Goal: Information Seeking & Learning: Learn about a topic

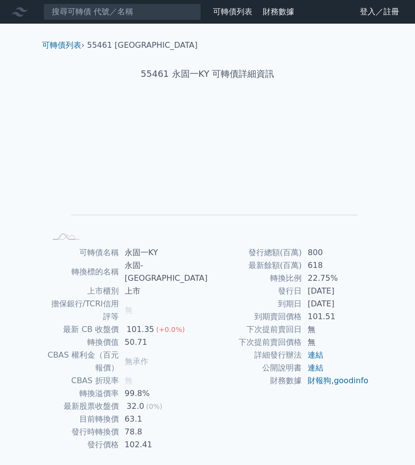
click at [235, 18] on div "可轉債列表 財務數據" at bounding box center [149, 11] width 298 height 17
click at [232, 9] on link "可轉債列表" at bounding box center [232, 11] width 39 height 9
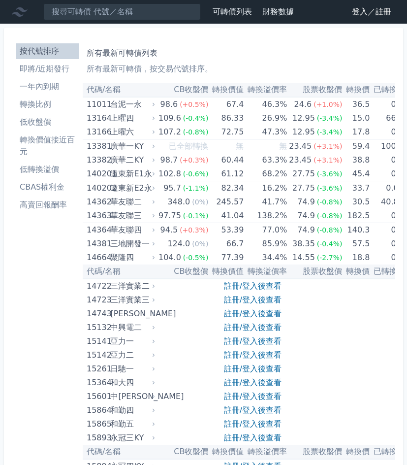
click at [46, 125] on li "低收盤價" at bounding box center [47, 122] width 63 height 12
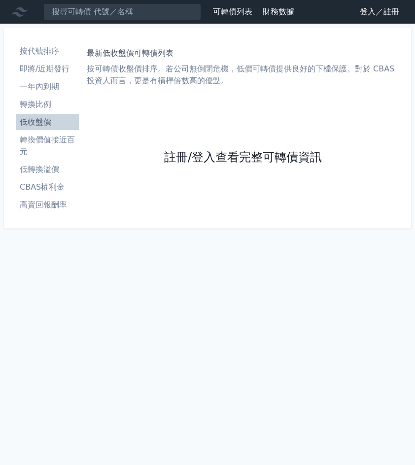
click at [192, 160] on link "註冊/登入查看完整可轉債資訊" at bounding box center [243, 158] width 158 height 16
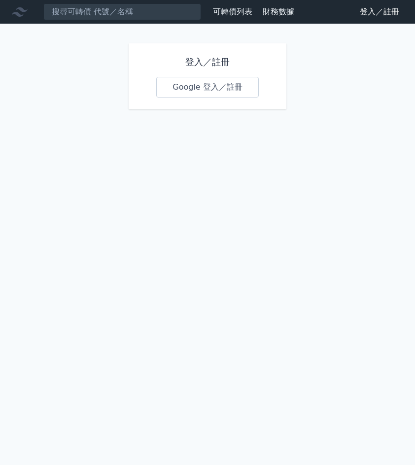
click at [204, 85] on link "Google 登入／註冊" at bounding box center [207, 87] width 102 height 21
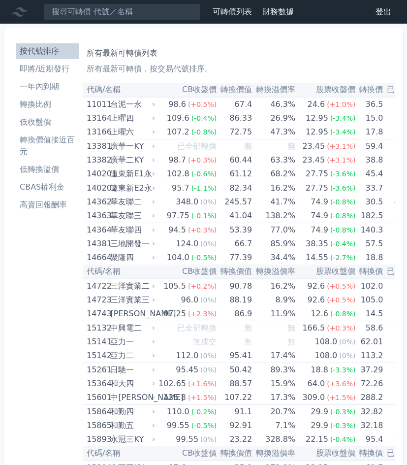
click at [41, 127] on li "低收盤價" at bounding box center [47, 122] width 63 height 12
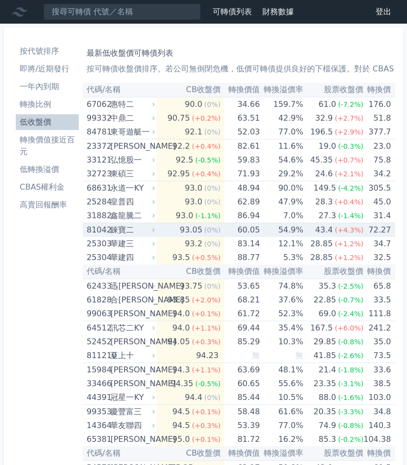
click at [114, 227] on div "錸寶二" at bounding box center [131, 230] width 43 height 14
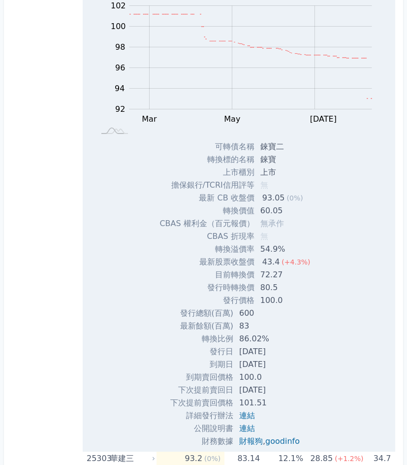
scroll to position [295, 0]
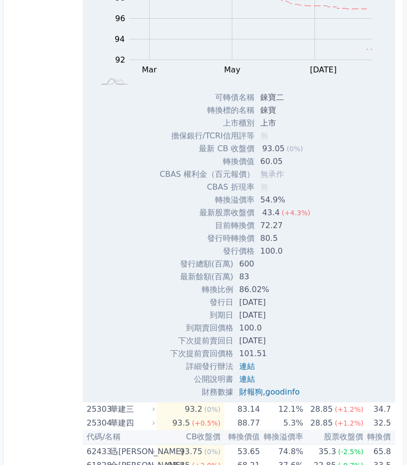
drag, startPoint x: 233, startPoint y: 299, endPoint x: 285, endPoint y: 344, distance: 68.5
click at [285, 344] on tbody "發行總額(百萬) 600 最新餘額(百萬) 83 轉換比例 86.02% 發行日 [DATE] 到期日 [DATE] 到期賣回價格 100.0 101.51" at bounding box center [238, 328] width 137 height 141
click at [285, 343] on td "[DATE]" at bounding box center [270, 340] width 74 height 13
drag, startPoint x: 285, startPoint y: 343, endPoint x: 168, endPoint y: 333, distance: 117.1
click at [168, 333] on div "發行總額(百萬) 600 最新餘額(百萬) 83 轉換比例 86.02% 發行日 [DATE] 到期日 [DATE] 100.0 ," at bounding box center [239, 328] width 161 height 141
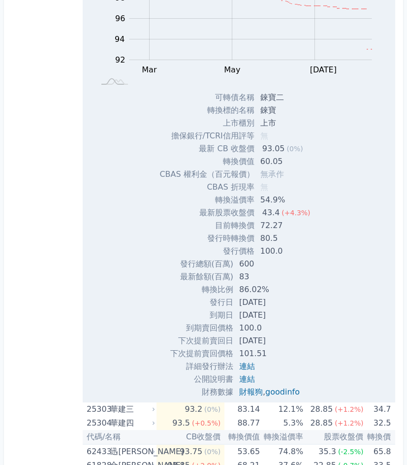
click at [168, 333] on div "發行總額(百萬) 600 最新餘額(百萬) 83 轉換比例 86.02% 發行日 [DATE] 到期日 [DATE] 100.0 ," at bounding box center [239, 328] width 161 height 141
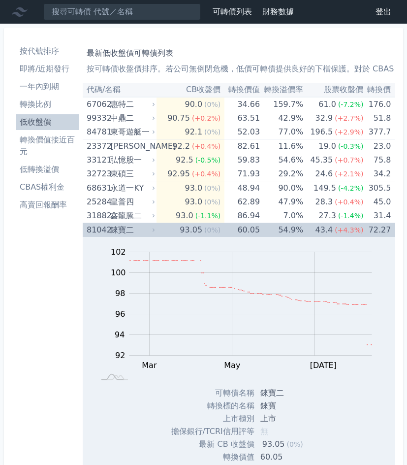
scroll to position [49, 0]
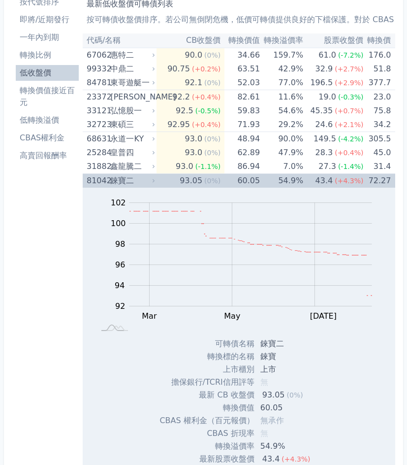
click at [107, 175] on div "81042" at bounding box center [97, 181] width 21 height 14
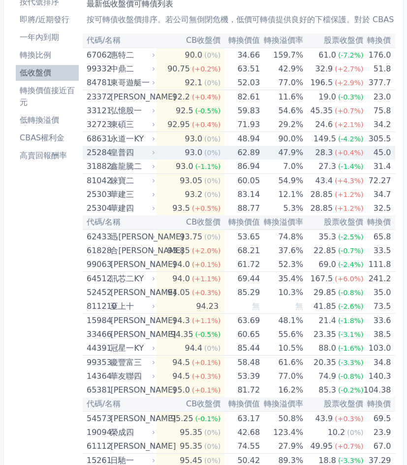
click at [115, 158] on div "皇普四" at bounding box center [131, 153] width 43 height 14
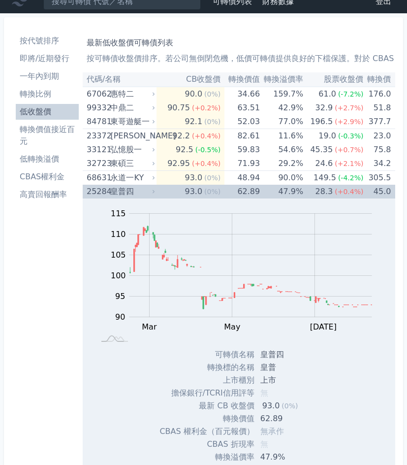
scroll to position [0, 0]
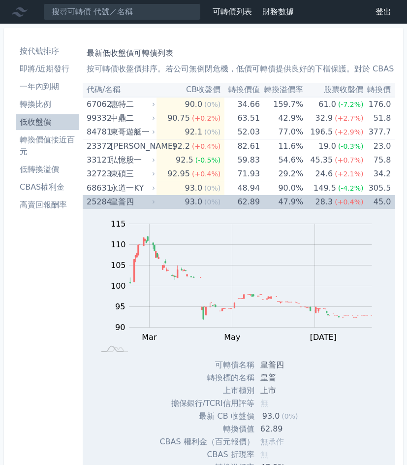
click at [111, 196] on div "皇普四" at bounding box center [131, 202] width 43 height 14
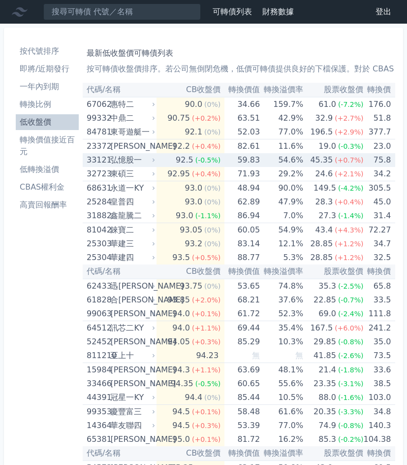
click at [120, 161] on div "弘憶股一" at bounding box center [131, 160] width 43 height 14
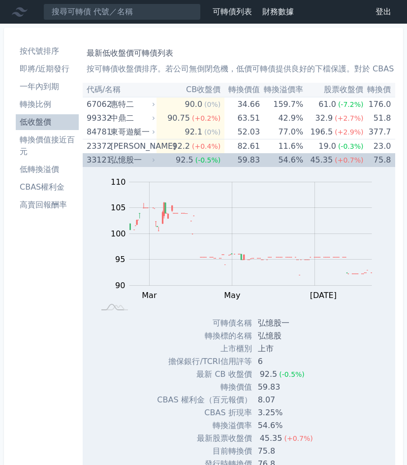
click at [119, 161] on div "弘憶股一" at bounding box center [131, 160] width 43 height 14
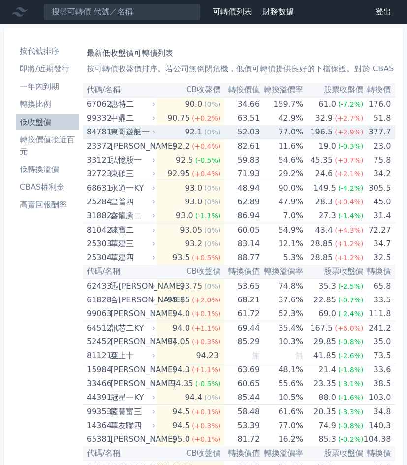
click at [119, 131] on div "東哥遊艇一" at bounding box center [131, 132] width 43 height 14
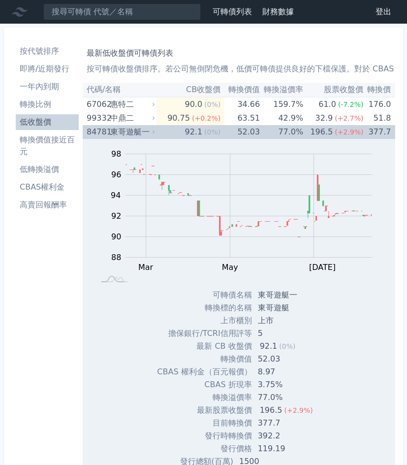
click at [120, 137] on div "東哥遊艇一" at bounding box center [131, 132] width 43 height 14
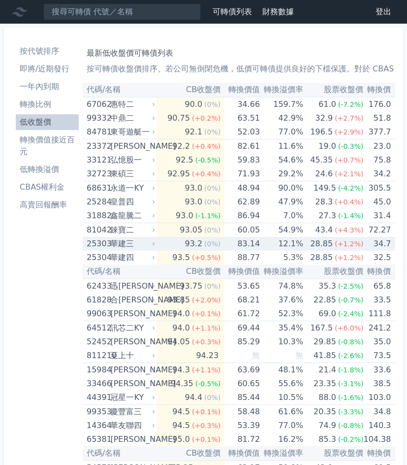
click at [118, 245] on div "華建三" at bounding box center [131, 244] width 43 height 14
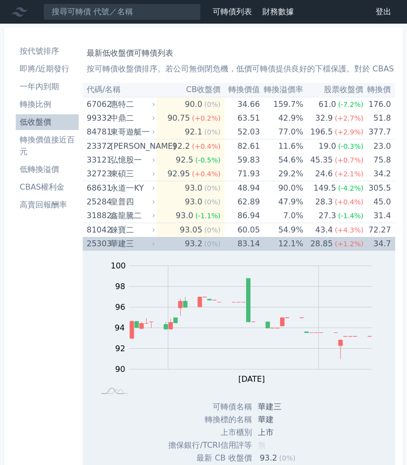
click at [109, 241] on div "25303 華建三" at bounding box center [119, 244] width 64 height 14
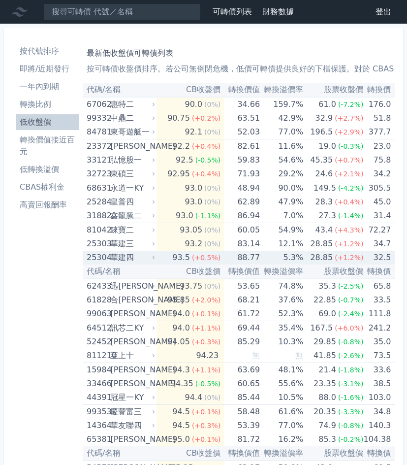
click at [122, 259] on div "華建四" at bounding box center [131, 258] width 43 height 14
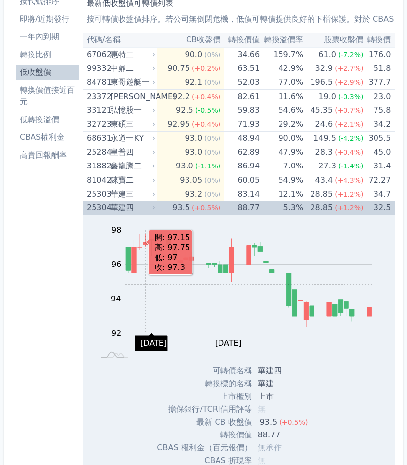
scroll to position [49, 0]
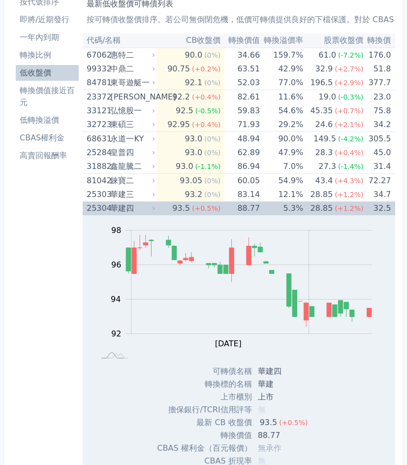
click at [117, 202] on div "華建四" at bounding box center [131, 208] width 43 height 14
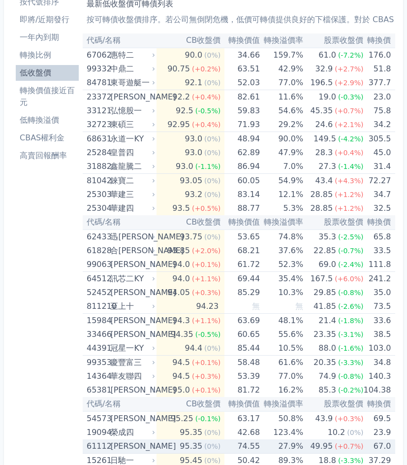
click at [130, 444] on div "[PERSON_NAME]" at bounding box center [131, 446] width 43 height 14
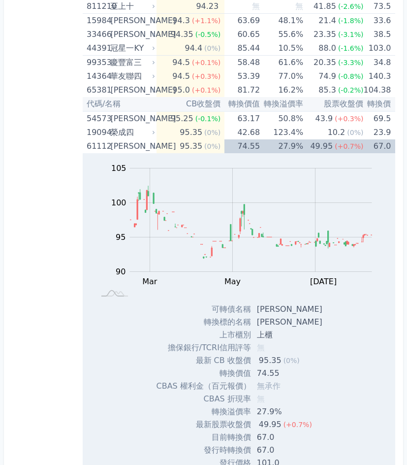
scroll to position [345, 0]
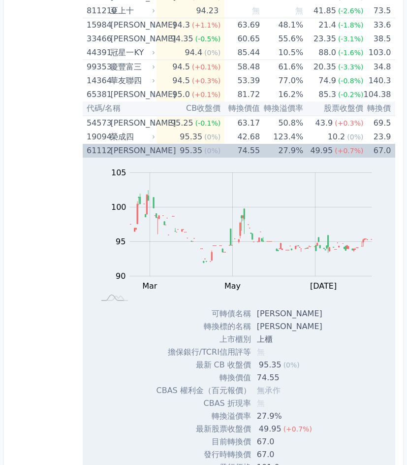
click at [116, 153] on div "[PERSON_NAME]" at bounding box center [131, 151] width 43 height 14
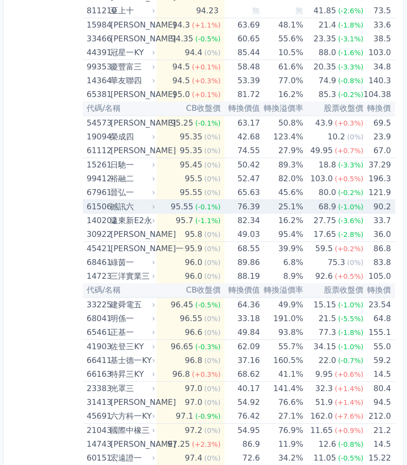
click at [120, 209] on div "撼訊六" at bounding box center [131, 207] width 43 height 14
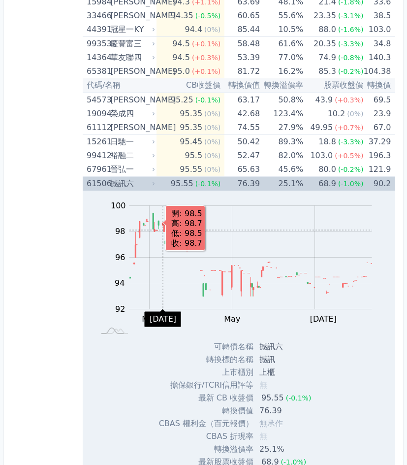
scroll to position [295, 0]
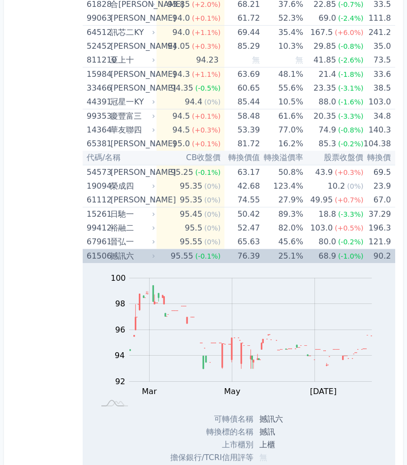
click at [131, 258] on div "撼訊六" at bounding box center [131, 256] width 43 height 14
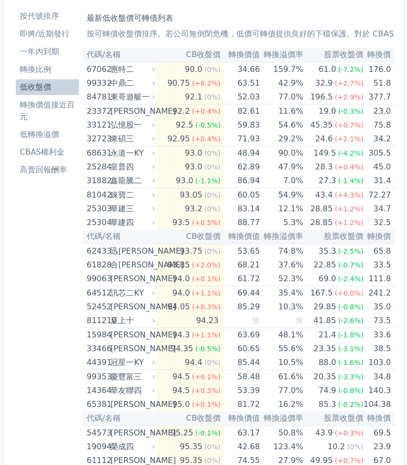
scroll to position [0, 0]
